Goal: Task Accomplishment & Management: Use online tool/utility

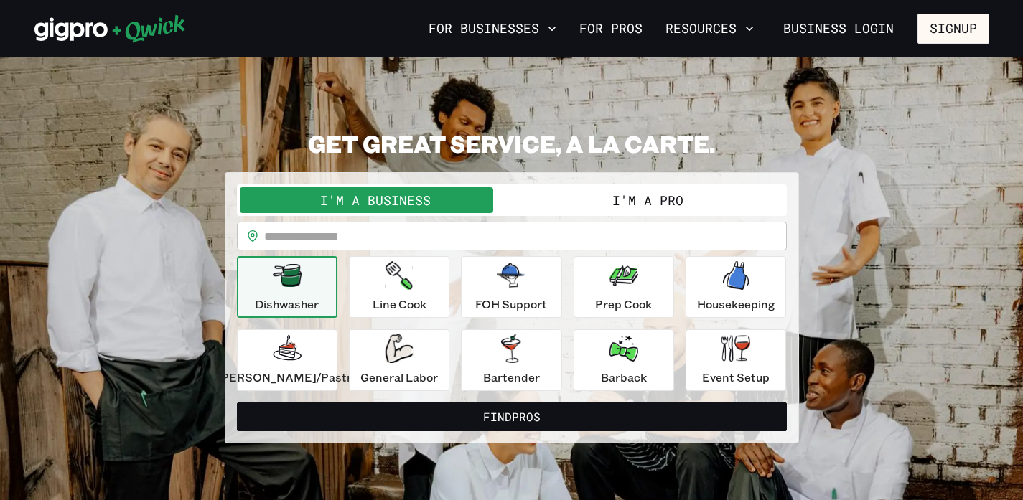
click at [537, 208] on button "I'm a Pro" at bounding box center [648, 200] width 272 height 26
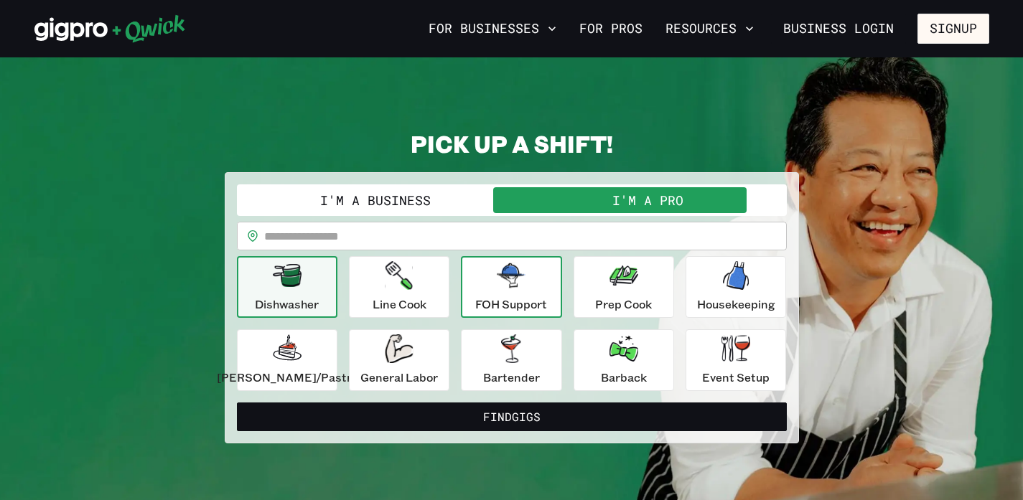
click at [531, 304] on p "FOH Support" at bounding box center [511, 304] width 72 height 17
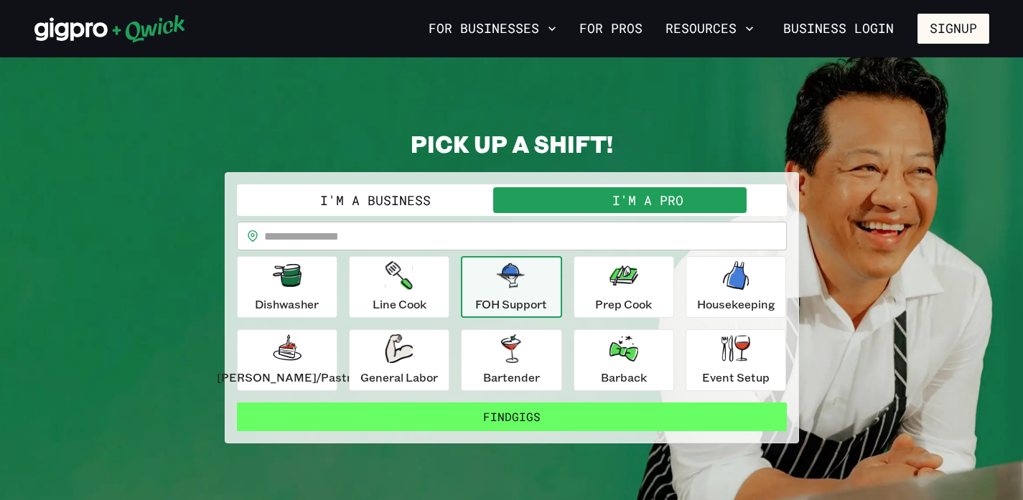
click at [495, 425] on button "Find Gigs" at bounding box center [512, 417] width 550 height 29
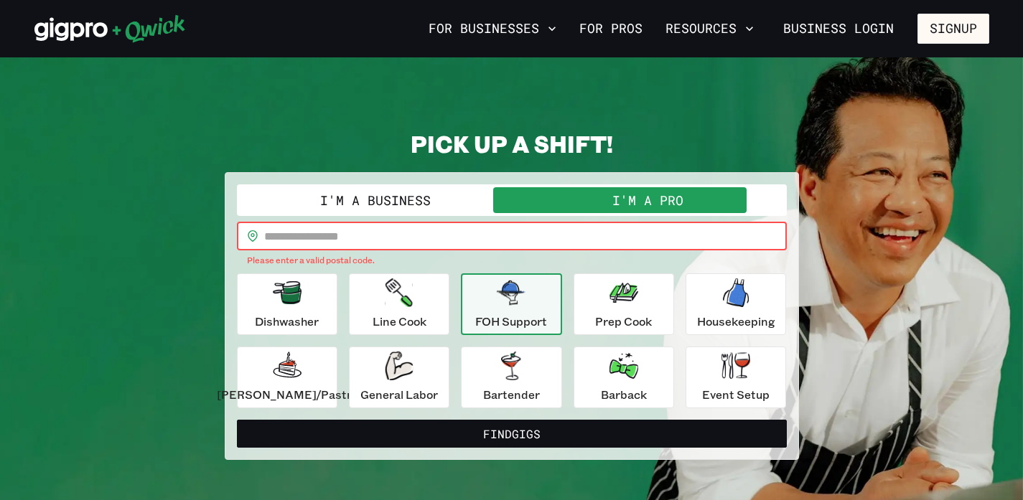
click at [364, 234] on input "text" at bounding box center [525, 236] width 523 height 29
type input "*****"
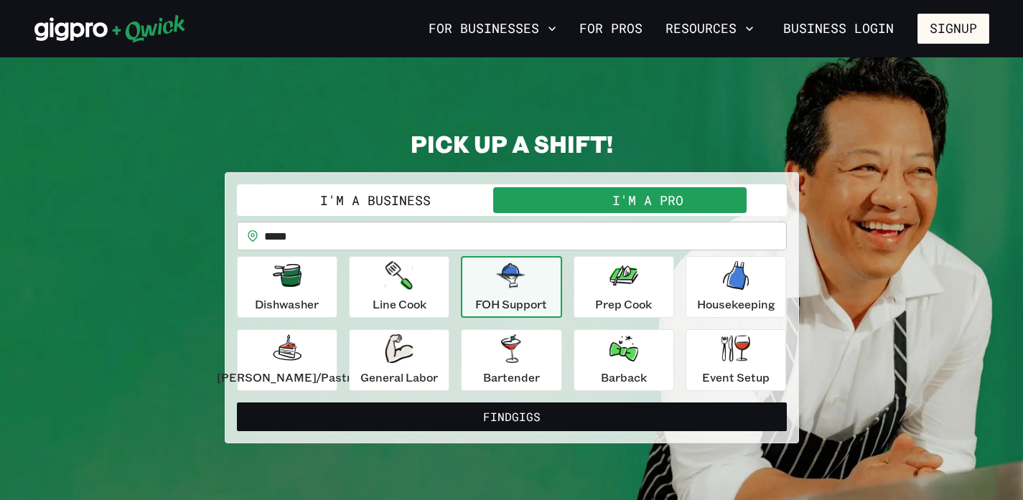
click at [431, 402] on form "**********" at bounding box center [512, 308] width 550 height 247
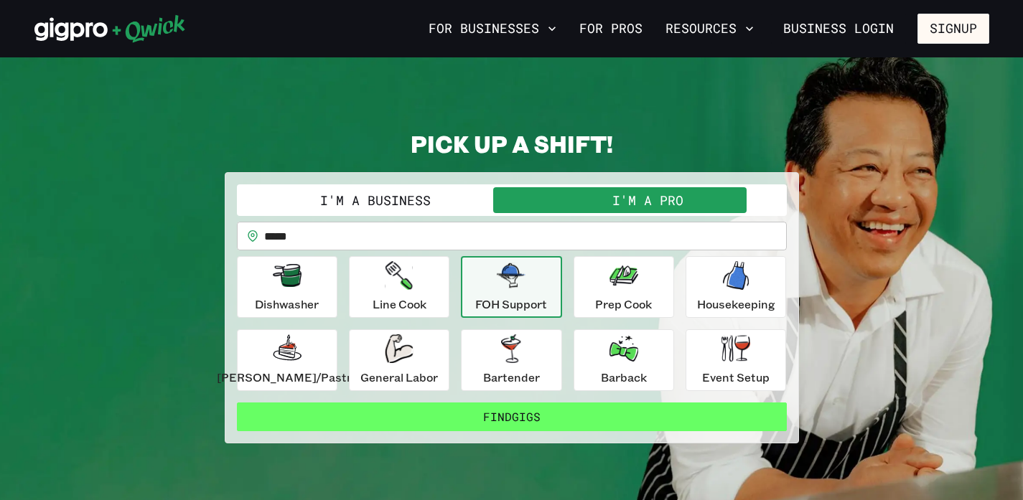
click at [437, 414] on button "Find Gigs" at bounding box center [512, 417] width 550 height 29
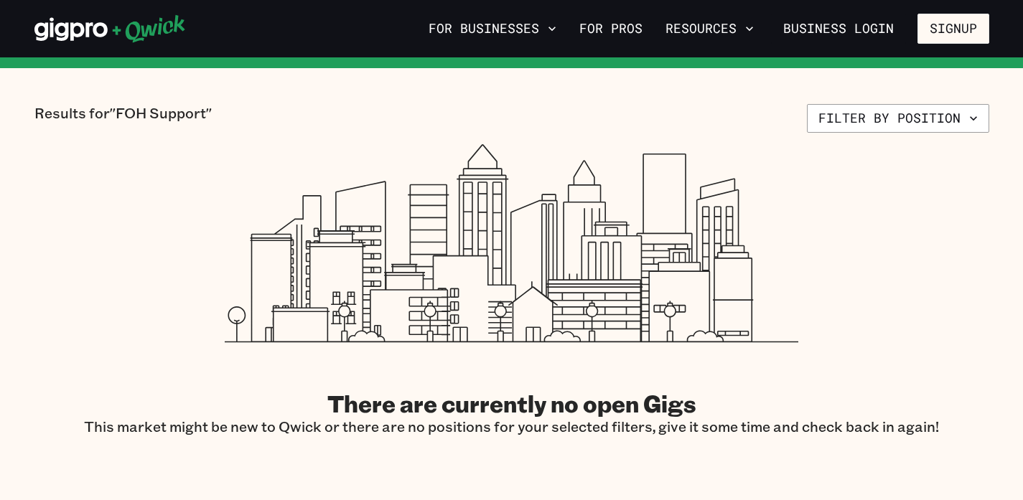
scroll to position [287, 0]
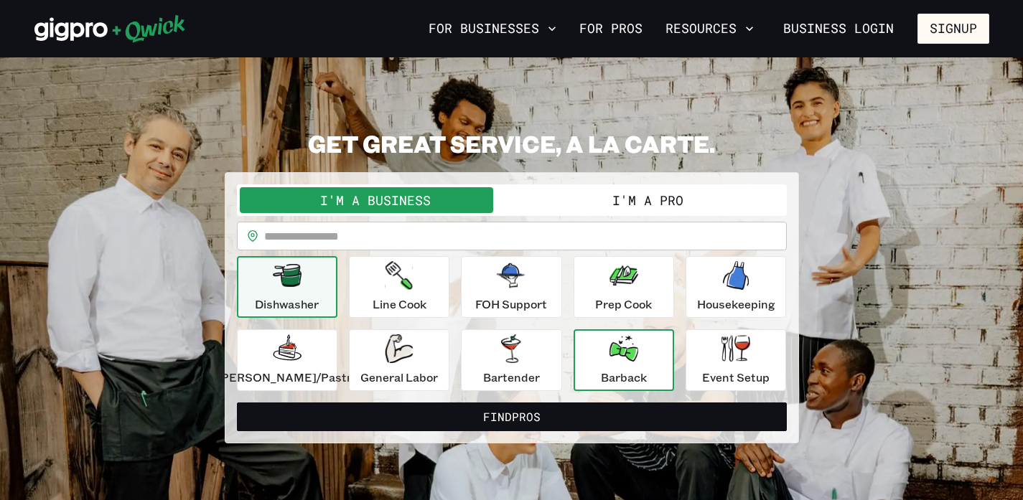
click at [633, 359] on div "Barback" at bounding box center [624, 361] width 46 height 52
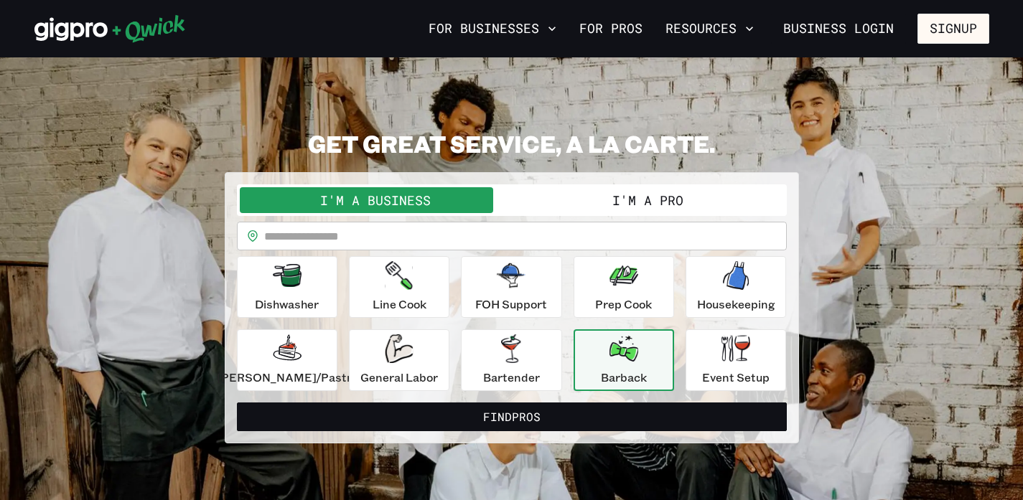
click at [587, 207] on button "I'm a Pro" at bounding box center [648, 200] width 272 height 26
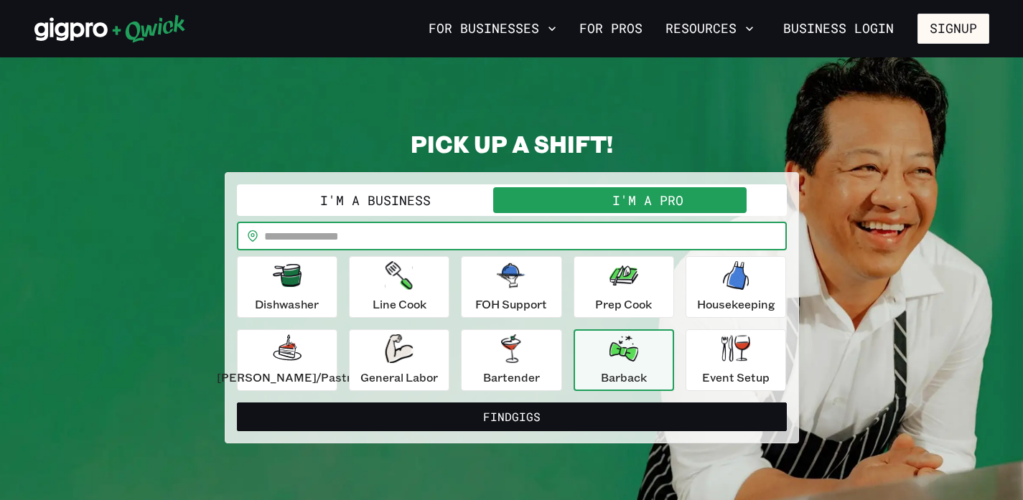
click at [573, 225] on input "text" at bounding box center [525, 236] width 523 height 29
type input "*****"
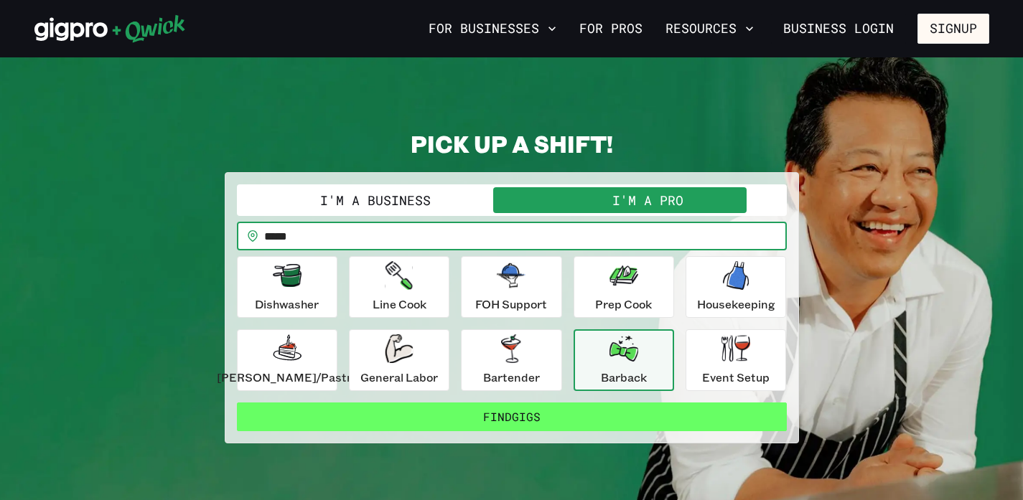
click at [493, 419] on button "Find Gigs" at bounding box center [512, 417] width 550 height 29
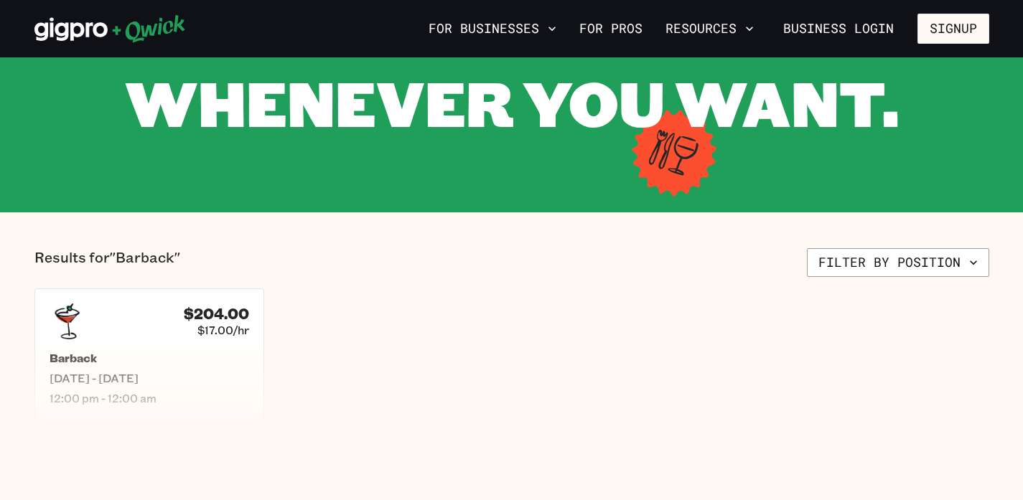
scroll to position [172, 0]
click at [169, 339] on div "$204.00 $17.00/[PERSON_NAME] [DATE] - [DATE] 12:00 pm - 12:00 am" at bounding box center [148, 353] width 239 height 137
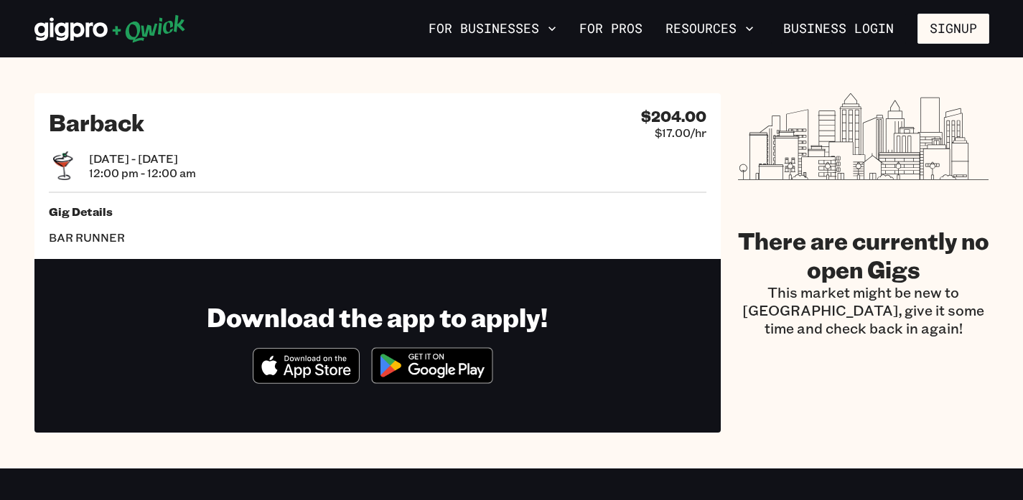
click at [113, 119] on h2 "Barback" at bounding box center [96, 122] width 95 height 29
